Goal: Check status: Check status

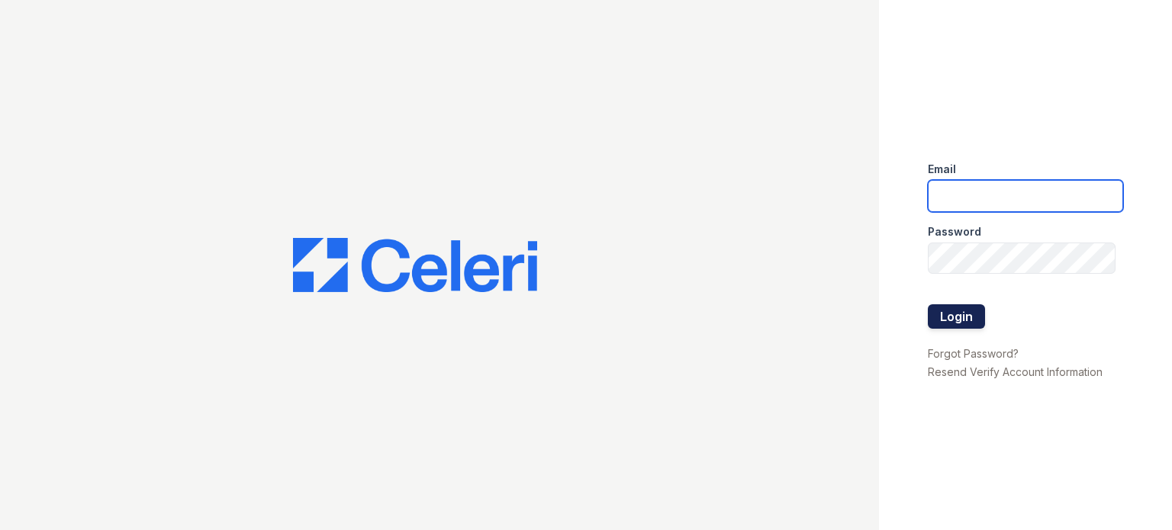
type input "[DOMAIN_NAME][EMAIL_ADDRESS][DOMAIN_NAME]"
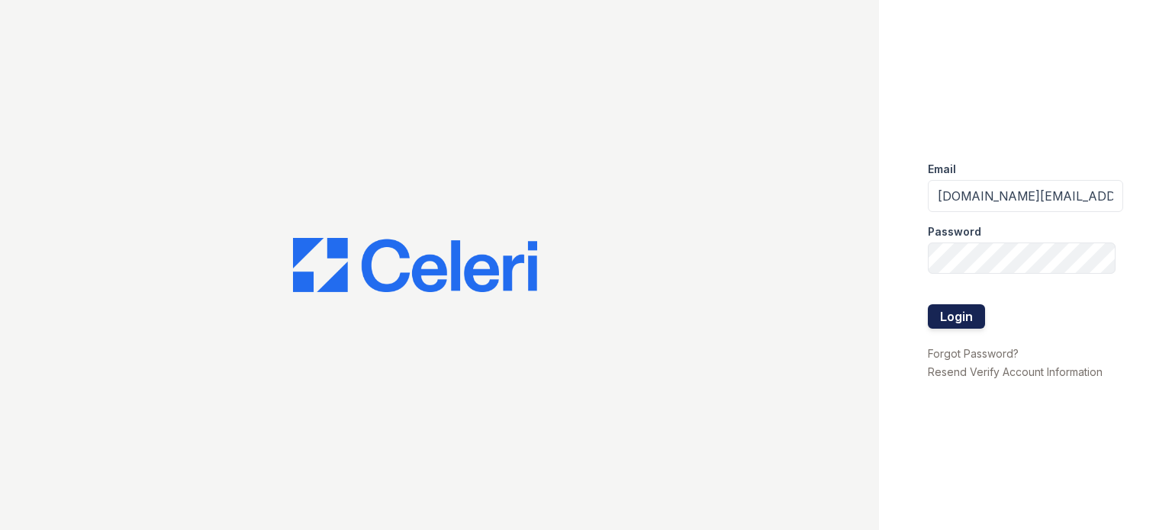
click at [968, 308] on button "Login" at bounding box center [956, 317] width 57 height 24
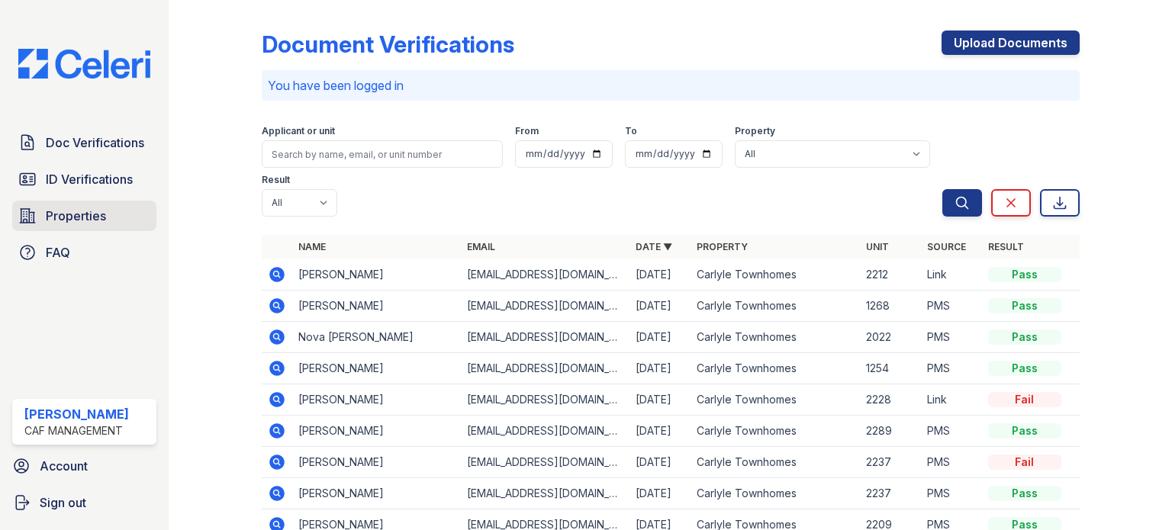
click at [79, 213] on span "Properties" at bounding box center [76, 216] width 60 height 18
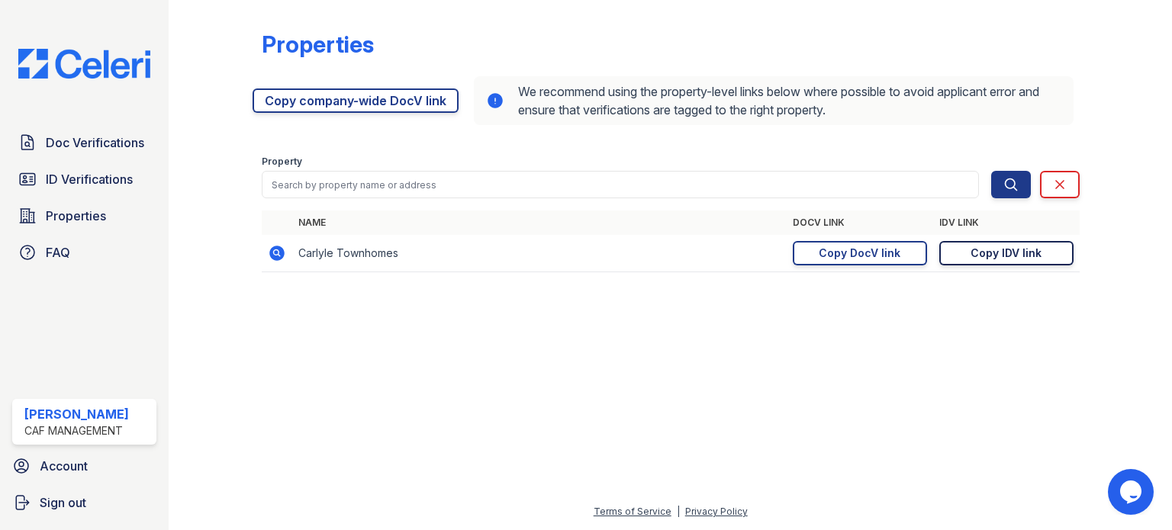
click at [998, 253] on div "Copy IDV link" at bounding box center [1006, 253] width 71 height 15
click at [95, 180] on span "ID Verifications" at bounding box center [89, 179] width 87 height 18
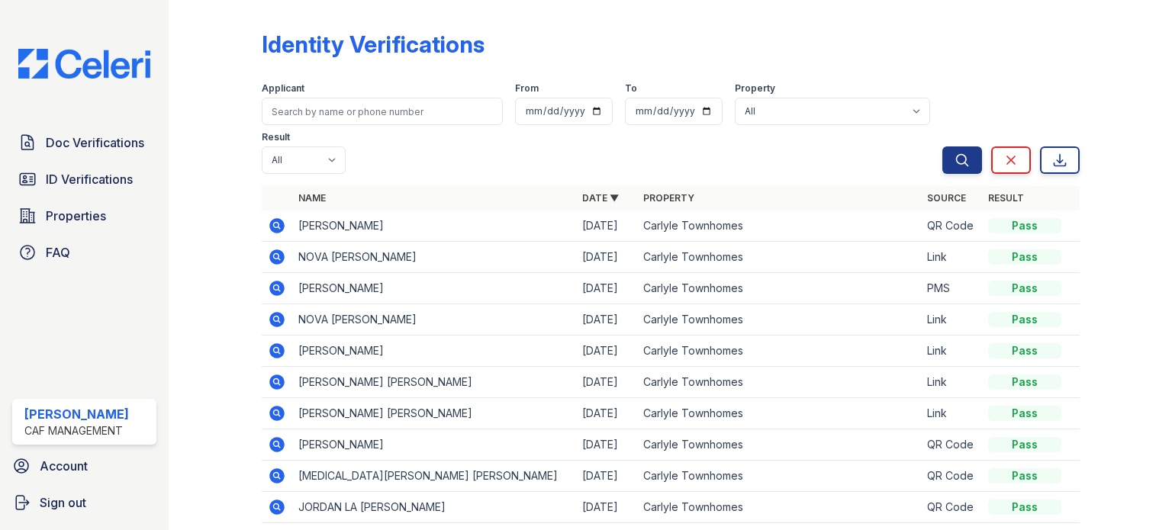
click at [278, 225] on icon at bounding box center [277, 226] width 18 height 18
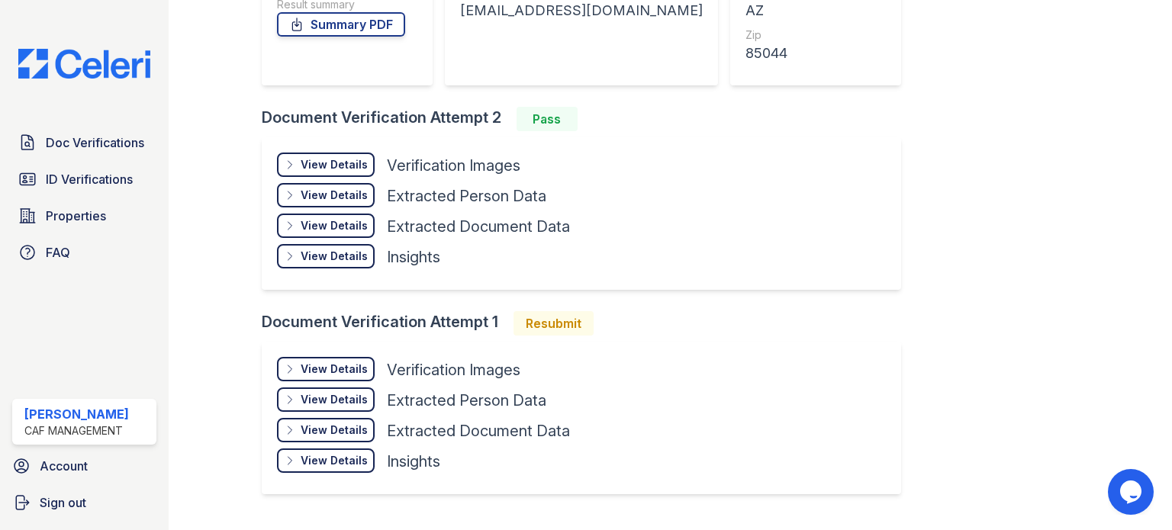
scroll to position [305, 0]
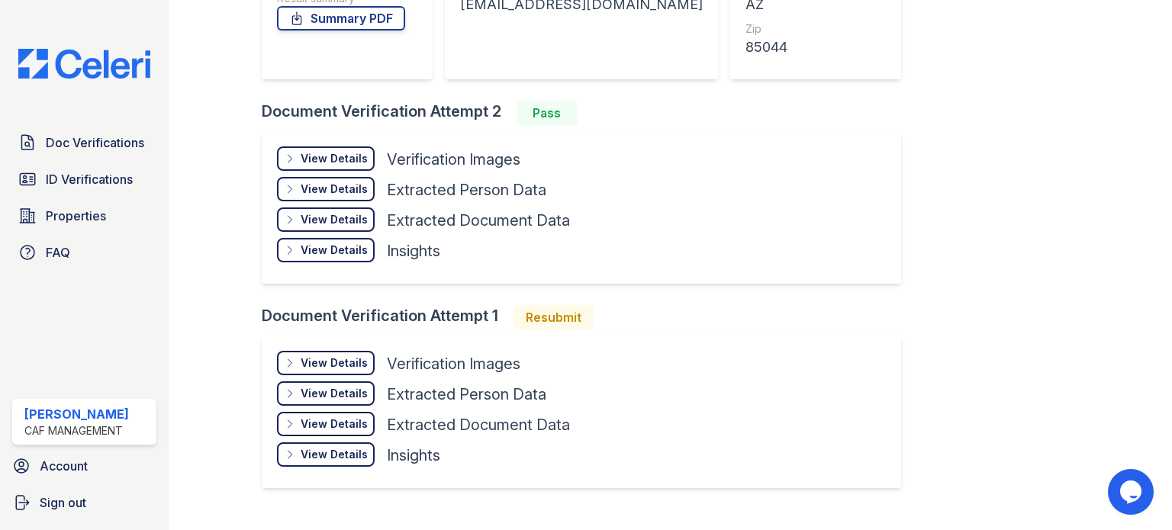
click at [349, 359] on div "View Details" at bounding box center [334, 363] width 67 height 15
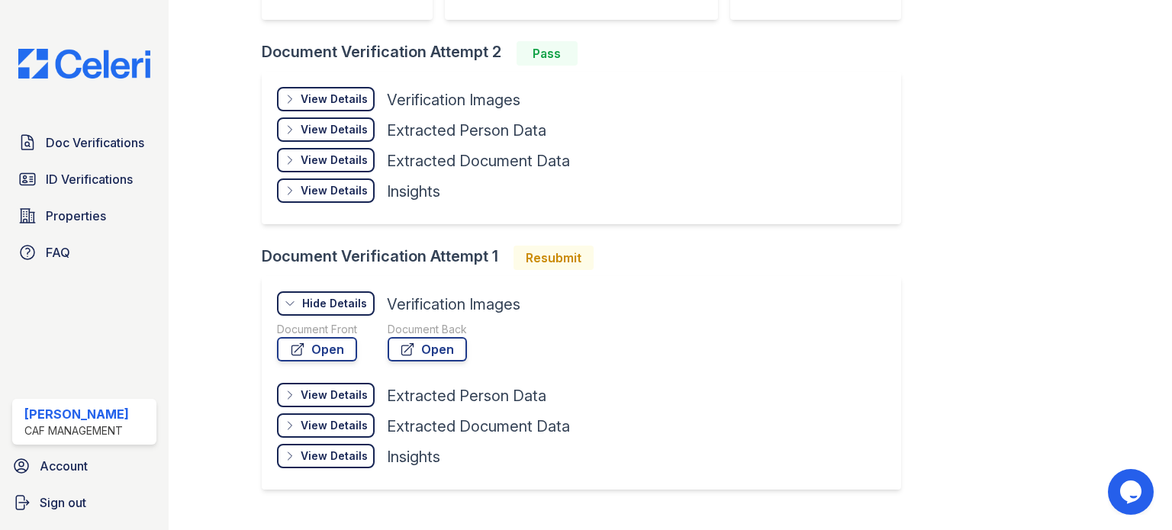
scroll to position [392, 0]
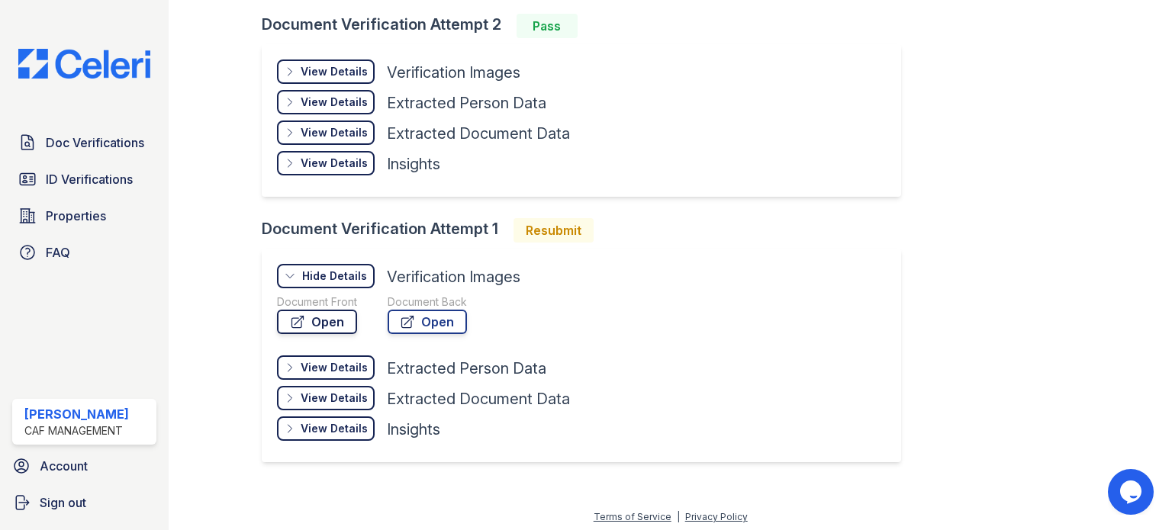
click at [318, 321] on link "Open" at bounding box center [317, 322] width 80 height 24
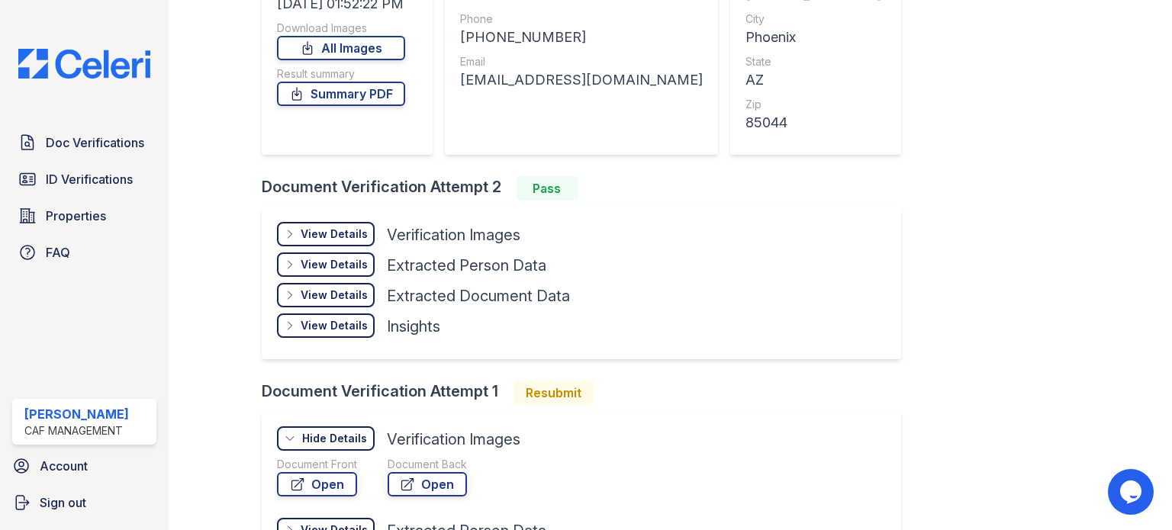
scroll to position [214, 0]
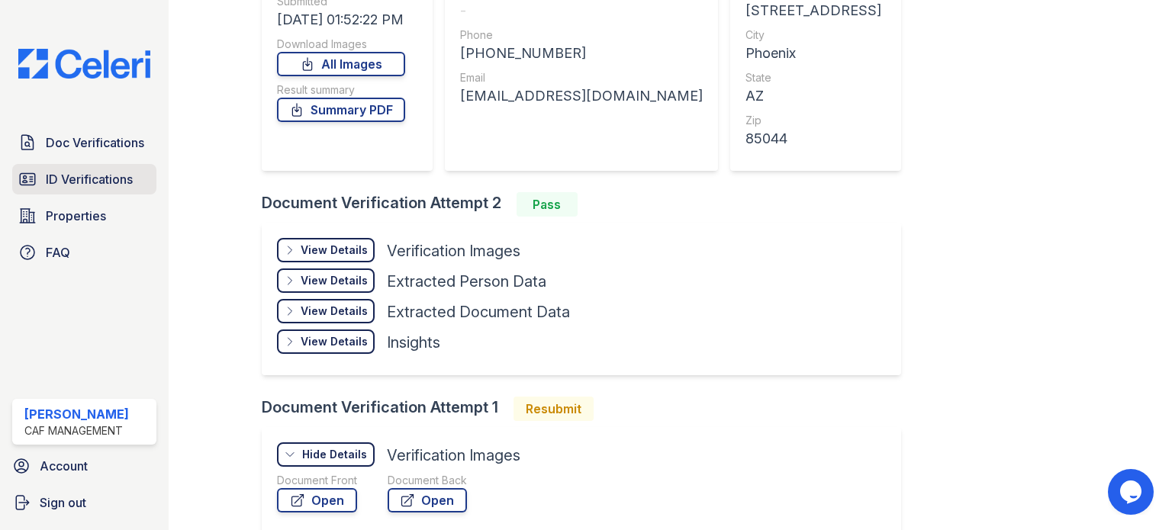
click at [75, 182] on span "ID Verifications" at bounding box center [89, 179] width 87 height 18
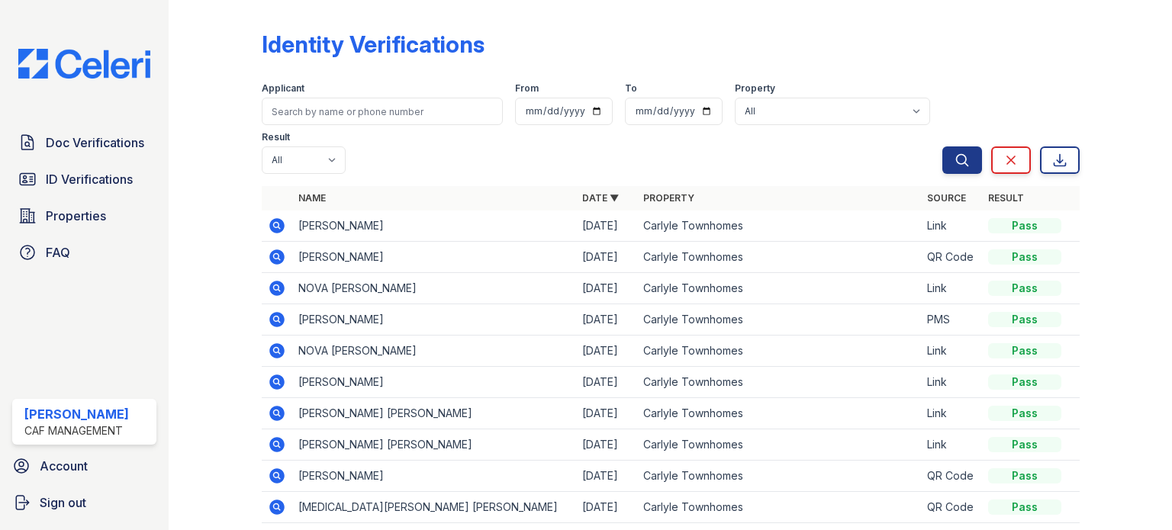
click at [276, 221] on icon at bounding box center [276, 225] width 15 height 15
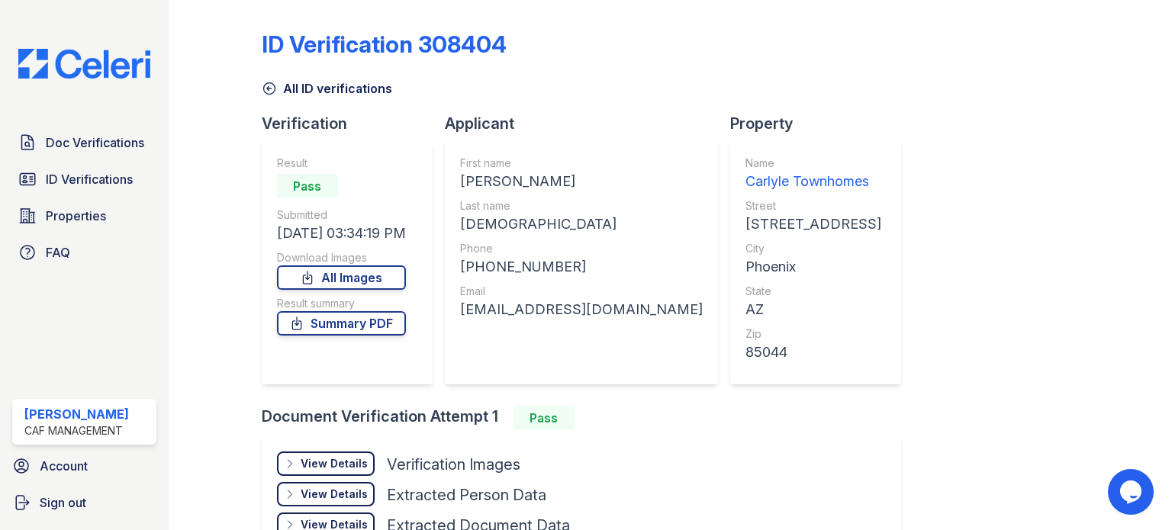
click at [611, 298] on div "First name ROLANDAH JEAN Last name MUHAMMAD Phone +16029191406 Email fath2b@gma…" at bounding box center [581, 262] width 273 height 244
